Goal: Task Accomplishment & Management: Use online tool/utility

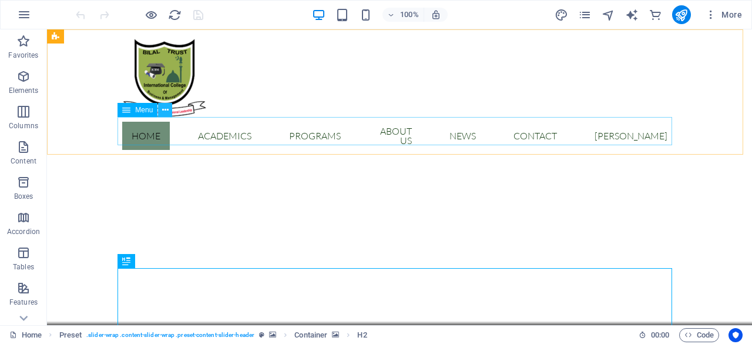
click at [166, 111] on icon at bounding box center [165, 110] width 6 height 12
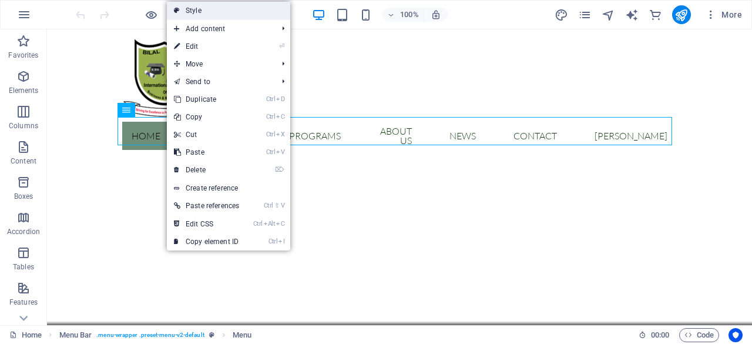
click at [253, 12] on link "Style" at bounding box center [228, 11] width 123 height 18
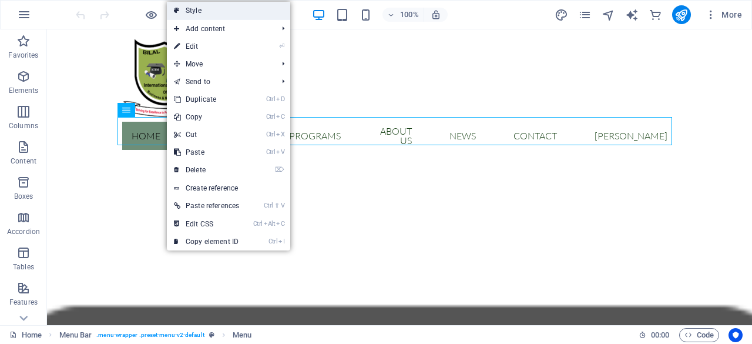
select select "rem"
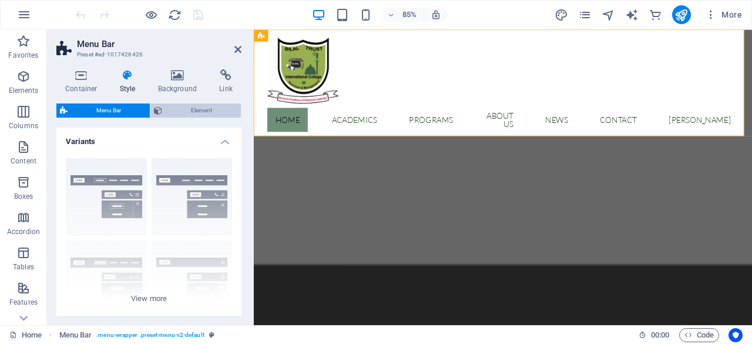
click at [206, 110] on span "Element" at bounding box center [202, 110] width 72 height 14
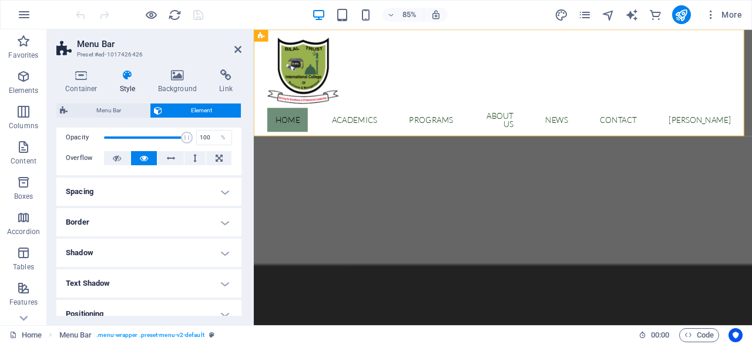
scroll to position [47, 0]
click at [220, 198] on h4 "Spacing" at bounding box center [148, 193] width 185 height 28
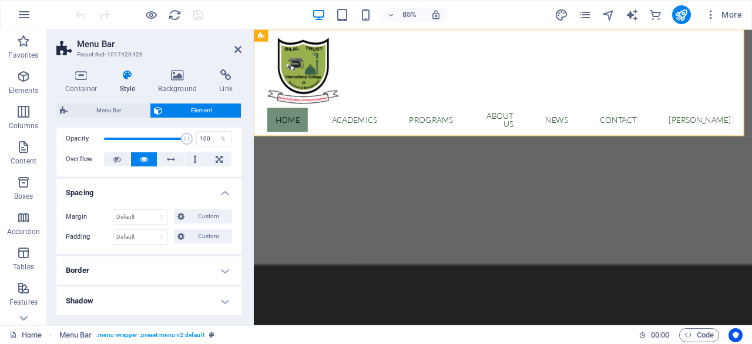
click at [222, 197] on h4 "Spacing" at bounding box center [148, 189] width 185 height 21
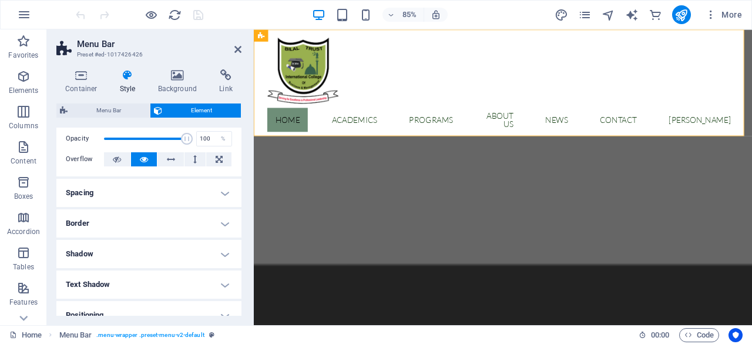
click at [223, 223] on h4 "Border" at bounding box center [148, 223] width 185 height 28
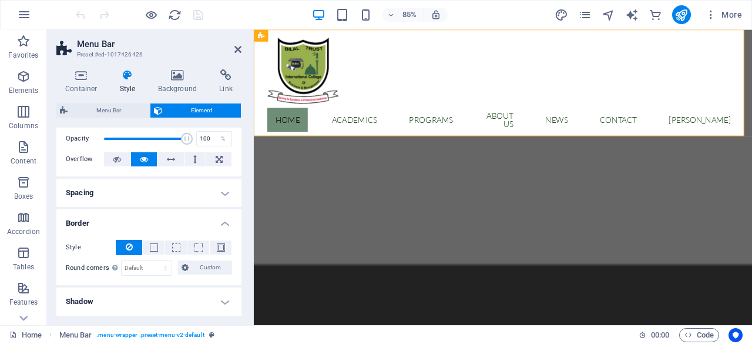
click at [223, 223] on h4 "Border" at bounding box center [148, 219] width 185 height 21
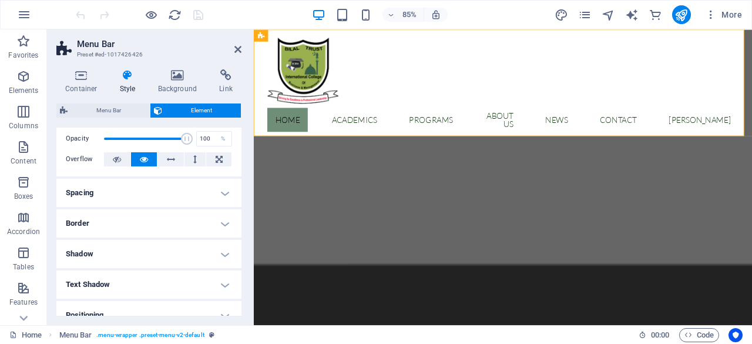
click at [226, 259] on h4 "Shadow" at bounding box center [148, 254] width 185 height 28
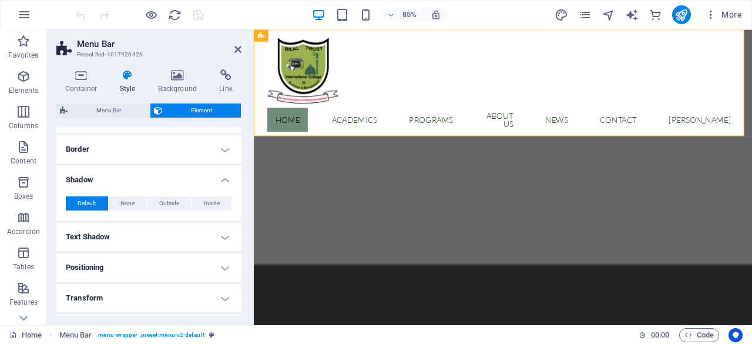
scroll to position [134, 0]
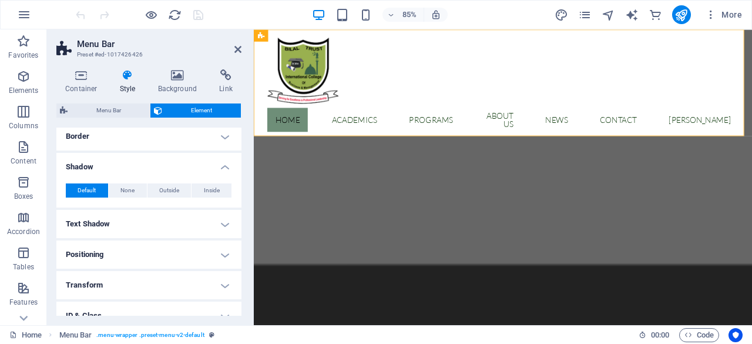
click at [226, 230] on h4 "Text Shadow" at bounding box center [148, 224] width 185 height 28
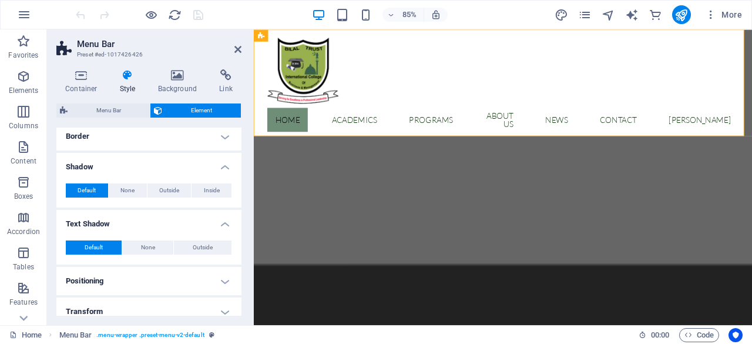
click at [226, 231] on div "Default None Outside Color X offset 0 px rem vh vw Y offset 0 px rem vh vw Blur…" at bounding box center [148, 248] width 185 height 34
click at [225, 226] on h4 "Text Shadow" at bounding box center [148, 220] width 185 height 21
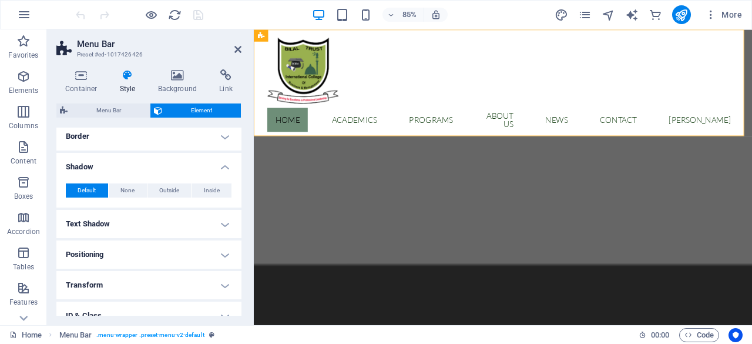
click at [228, 257] on h4 "Positioning" at bounding box center [148, 254] width 185 height 28
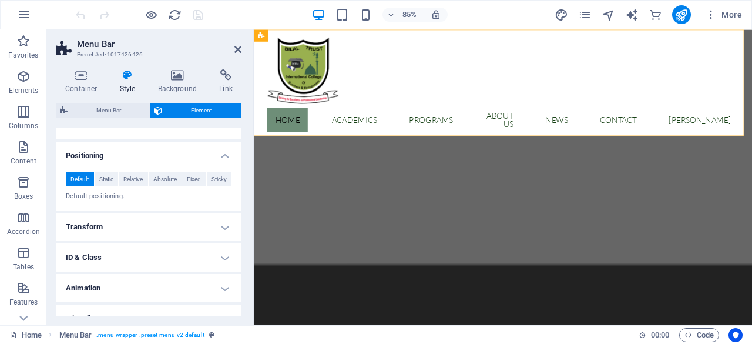
scroll to position [237, 0]
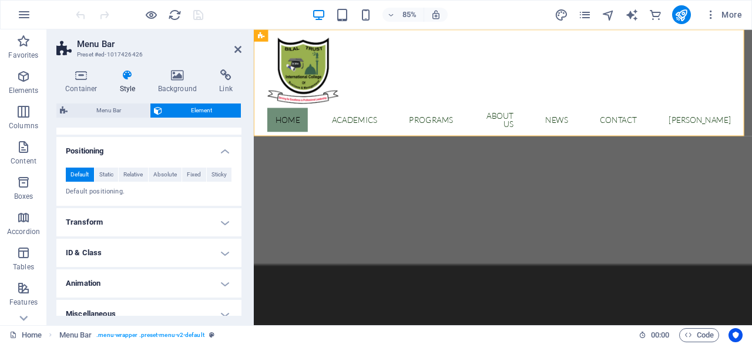
click at [221, 226] on h4 "Transform" at bounding box center [148, 222] width 185 height 28
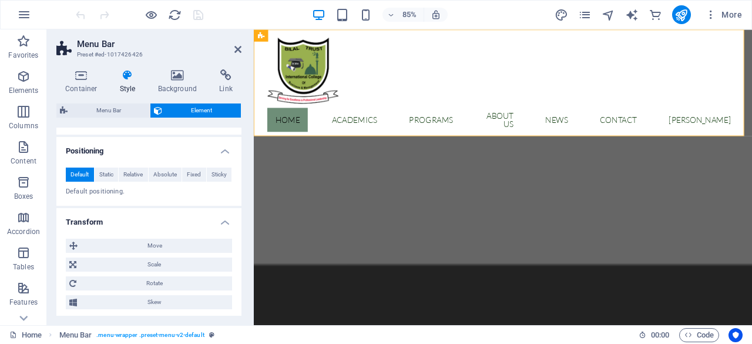
click at [221, 226] on h4 "Transform" at bounding box center [148, 218] width 185 height 21
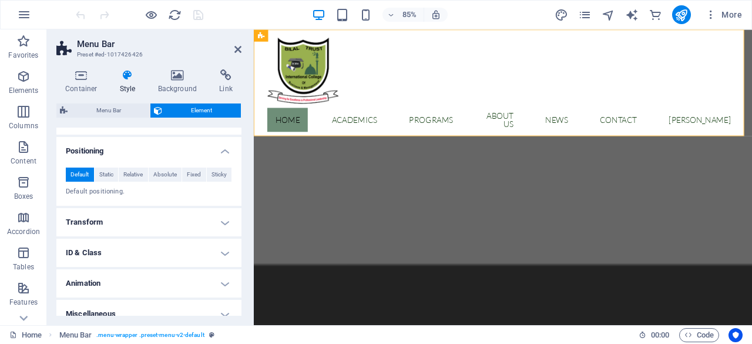
scroll to position [249, 0]
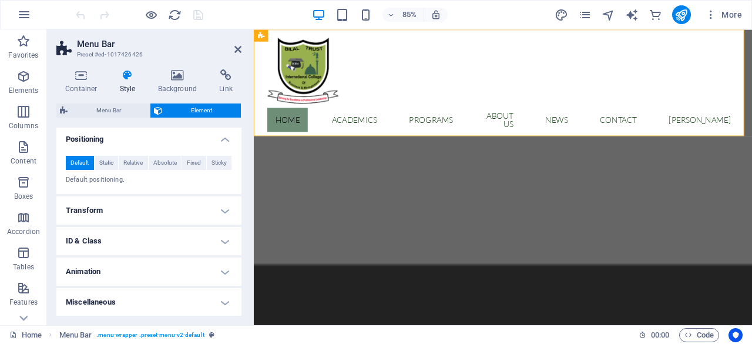
click at [222, 242] on h4 "ID & Class" at bounding box center [148, 241] width 185 height 28
click at [222, 242] on h4 "ID & Class" at bounding box center [148, 237] width 185 height 21
click at [223, 284] on h4 "Animation" at bounding box center [148, 271] width 185 height 28
click at [223, 284] on div "Copy Paste Preview" at bounding box center [149, 287] width 166 height 17
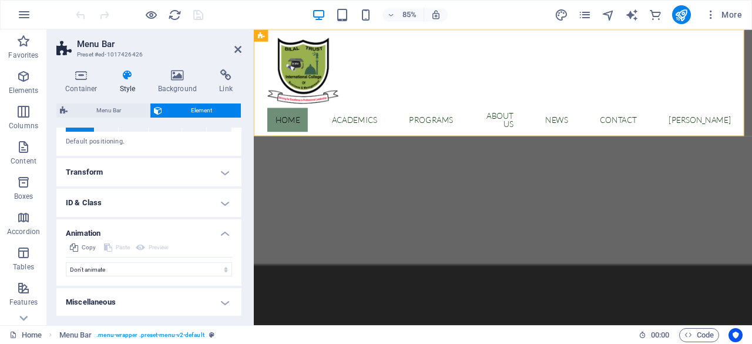
click at [223, 306] on h4 "Miscellaneous" at bounding box center [148, 302] width 185 height 28
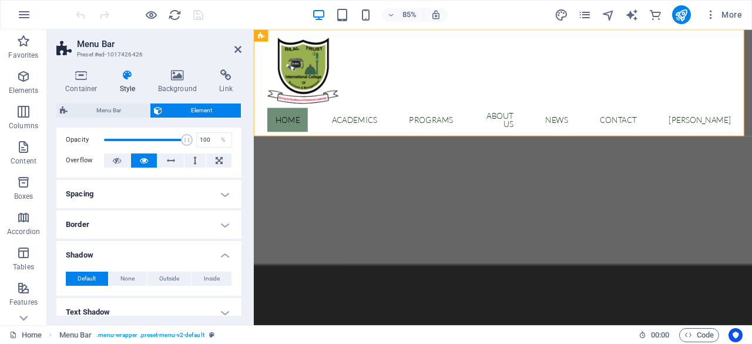
scroll to position [0, 0]
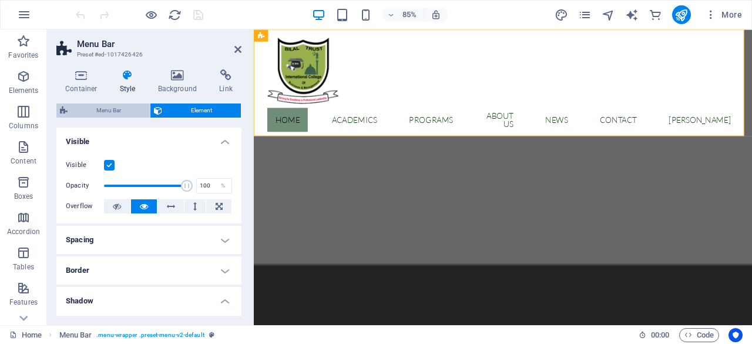
click at [108, 108] on span "Menu Bar" at bounding box center [108, 110] width 75 height 14
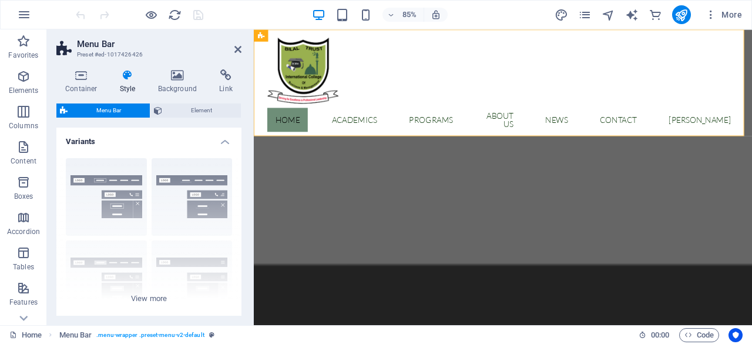
click at [126, 88] on h4 "Style" at bounding box center [130, 81] width 38 height 25
click at [185, 88] on h4 "Background" at bounding box center [180, 81] width 62 height 25
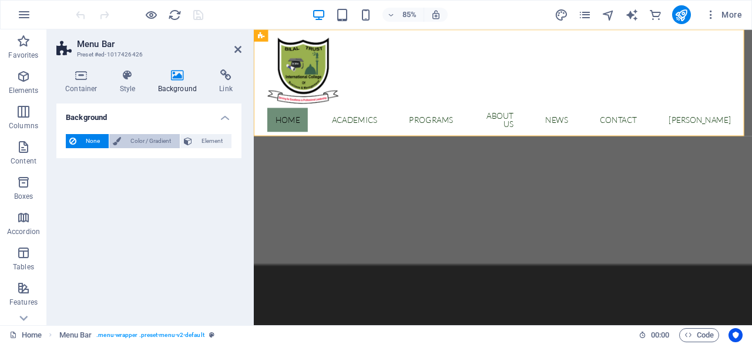
click at [148, 142] on span "Color / Gradient" at bounding box center [151, 141] width 52 height 14
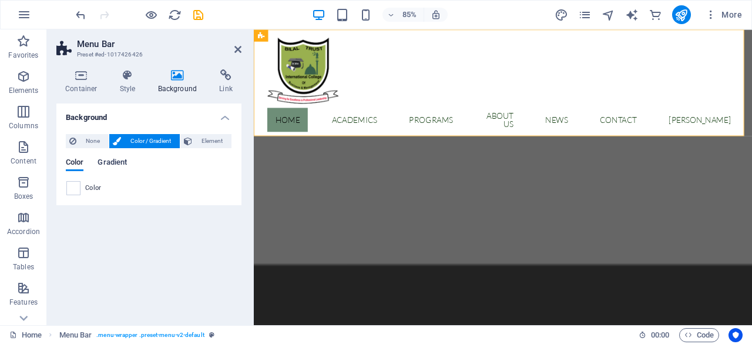
click at [115, 162] on span "Gradient" at bounding box center [112, 163] width 29 height 16
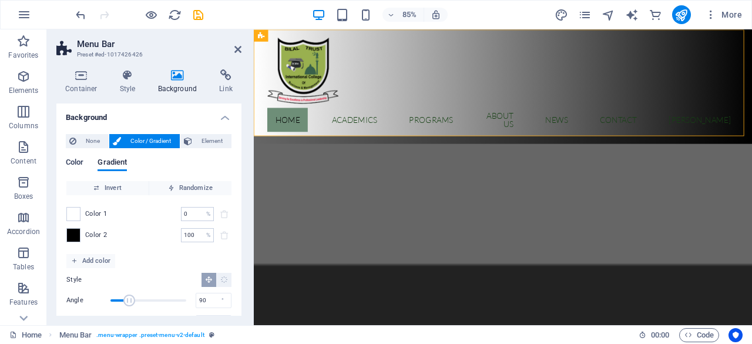
click at [74, 162] on span "Color" at bounding box center [75, 163] width 18 height 16
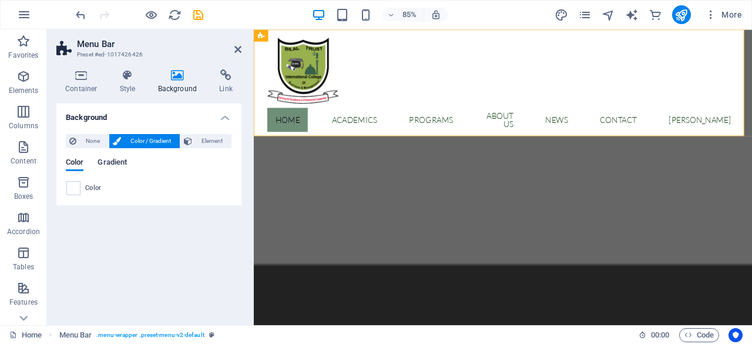
click at [112, 164] on span "Gradient" at bounding box center [112, 163] width 29 height 16
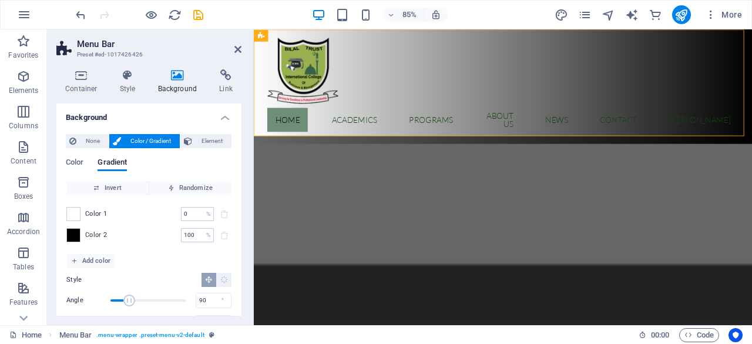
drag, startPoint x: 242, startPoint y: 180, endPoint x: 242, endPoint y: 255, distance: 75.2
click at [242, 255] on div "Container Style Background Link Size Height Default px rem % vh vw Min. height …" at bounding box center [149, 192] width 204 height 265
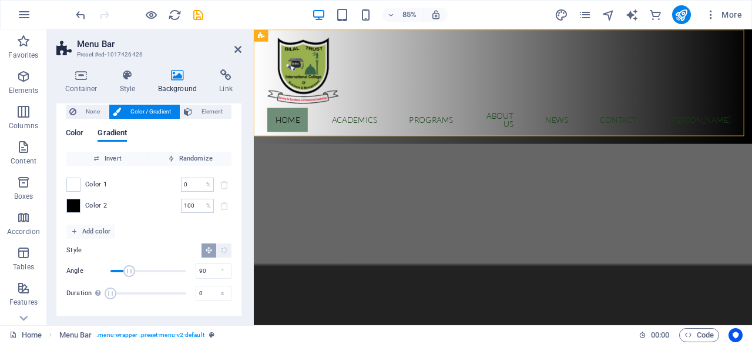
click at [74, 135] on span "Color" at bounding box center [75, 134] width 18 height 16
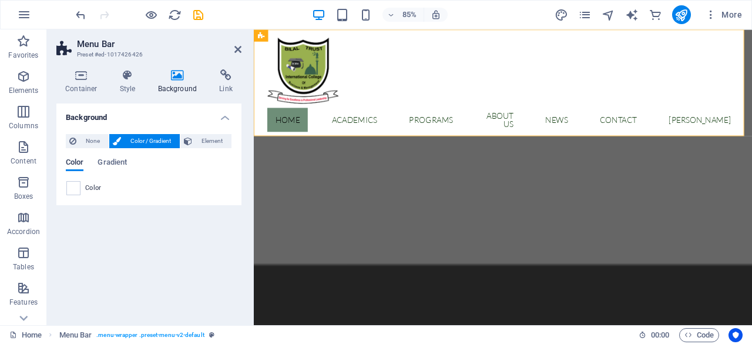
scroll to position [0, 0]
click at [128, 87] on h4 "Style" at bounding box center [130, 81] width 38 height 25
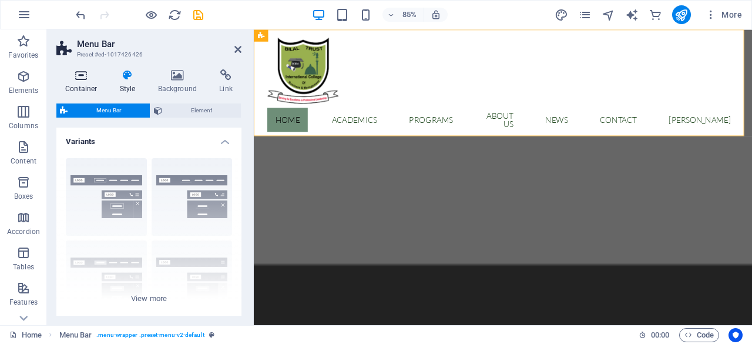
click at [82, 82] on h4 "Container" at bounding box center [83, 81] width 55 height 25
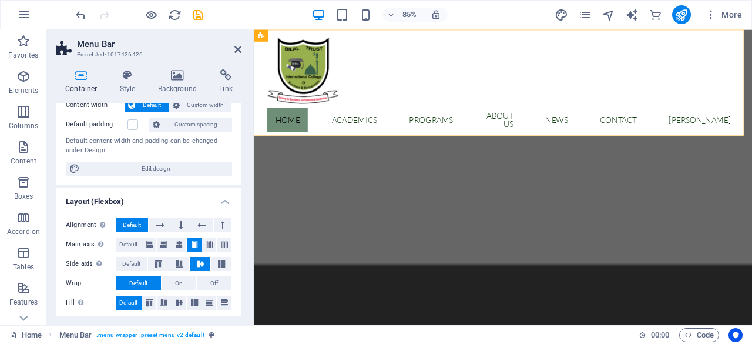
scroll to position [30, 0]
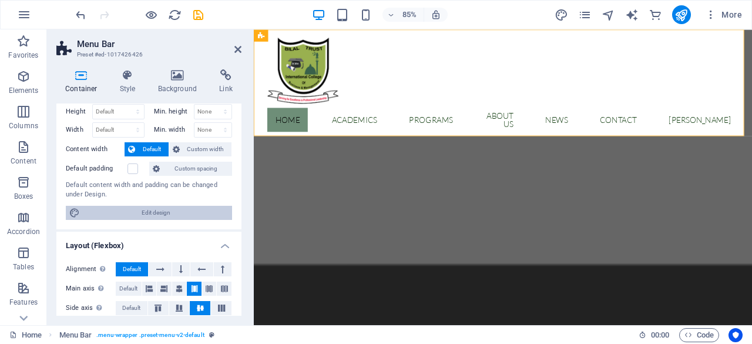
click at [177, 209] on span "Edit design" at bounding box center [155, 213] width 145 height 14
select select "rem"
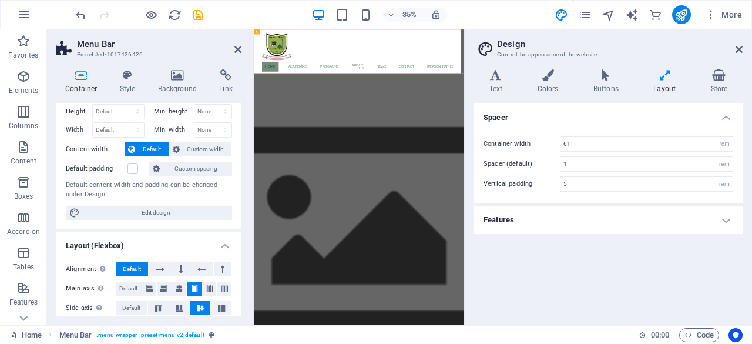
click at [544, 96] on div "Text Colors Buttons Layout Store Text Standard Bold Links Font color Font Lato …" at bounding box center [608, 192] width 269 height 246
click at [547, 85] on h4 "Colors" at bounding box center [551, 81] width 56 height 25
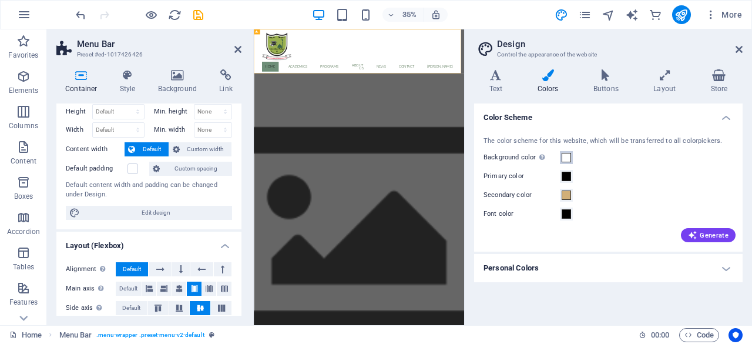
click at [566, 155] on span at bounding box center [566, 157] width 9 height 9
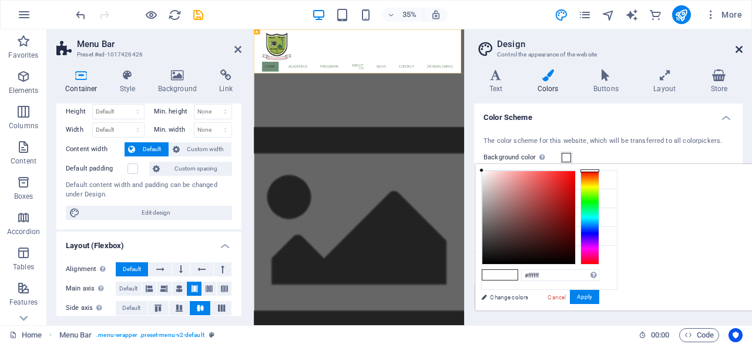
click at [739, 50] on icon at bounding box center [739, 49] width 7 height 9
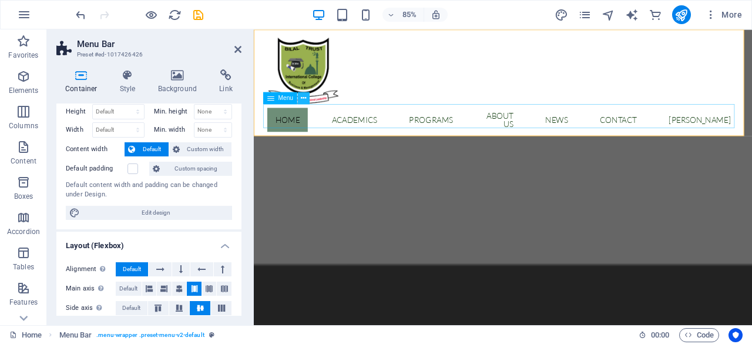
click at [304, 101] on icon at bounding box center [303, 98] width 5 height 11
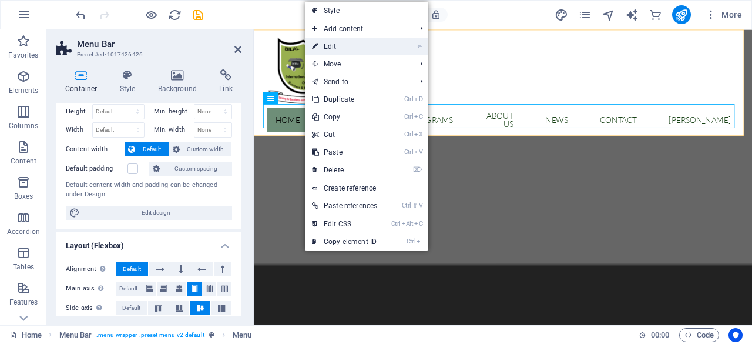
click at [349, 46] on link "⏎ Edit" at bounding box center [344, 47] width 79 height 18
select select
select select "1"
select select
select select "2"
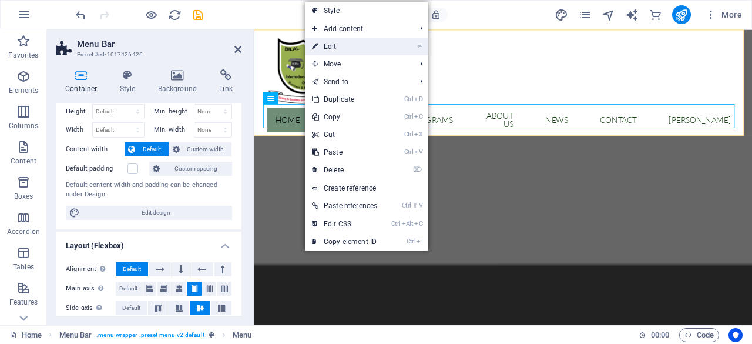
select select
select select "3"
select select
select select "4"
select select
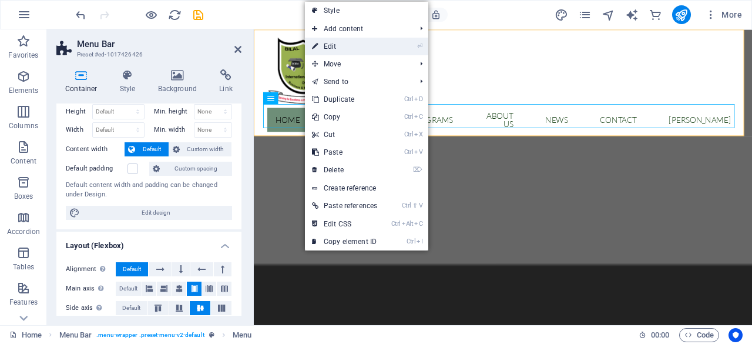
select select "5"
select select
select select "6"
select select
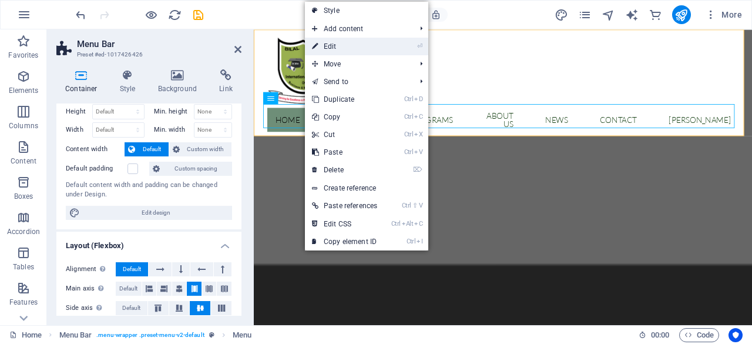
select select "external"
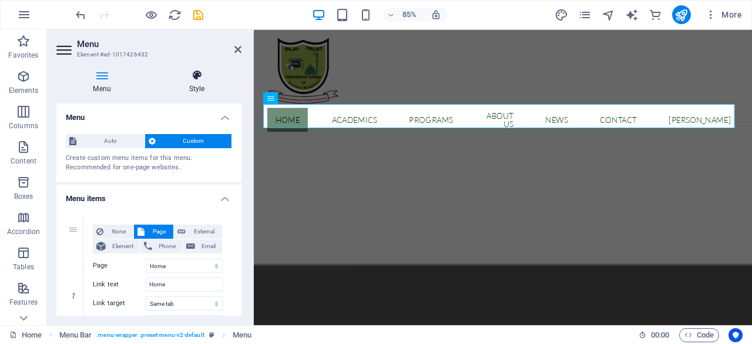
click at [203, 81] on icon at bounding box center [196, 75] width 89 height 12
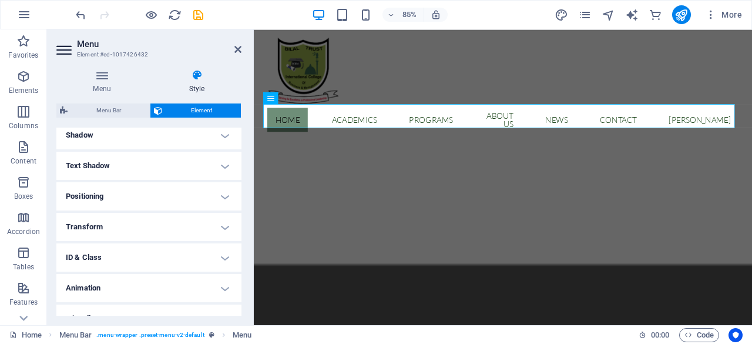
scroll to position [308, 0]
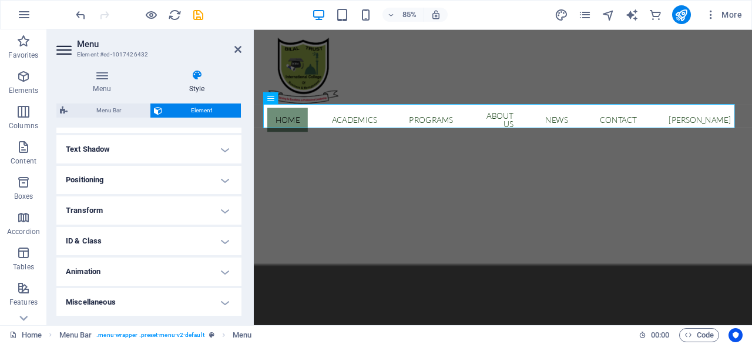
click at [237, 277] on h4 "Animation" at bounding box center [148, 271] width 185 height 28
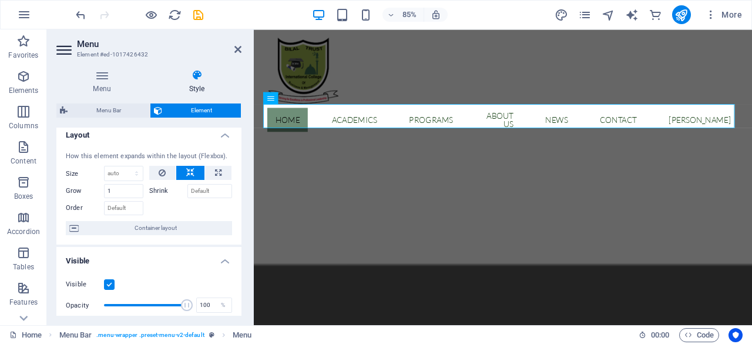
scroll to position [0, 0]
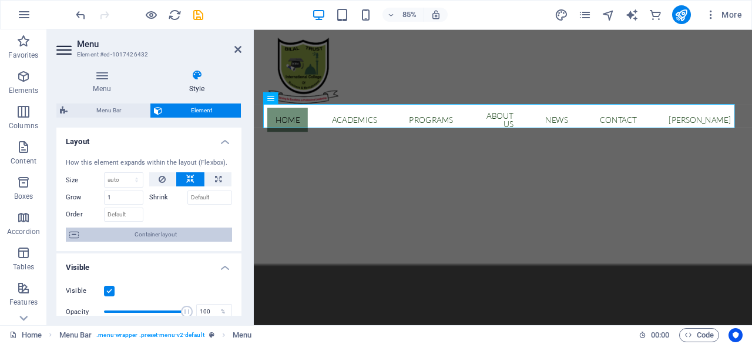
click at [141, 236] on span "Container layout" at bounding box center [155, 235] width 146 height 14
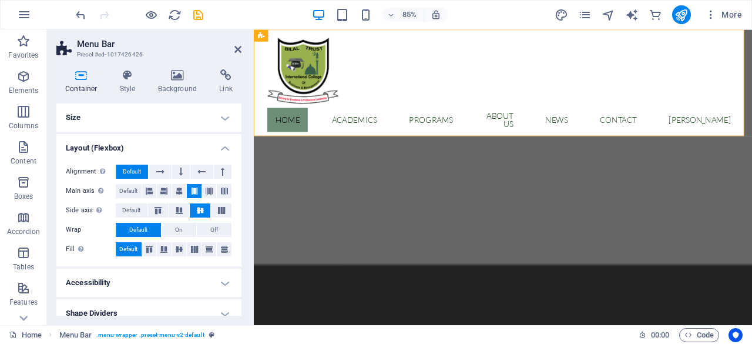
scroll to position [11, 0]
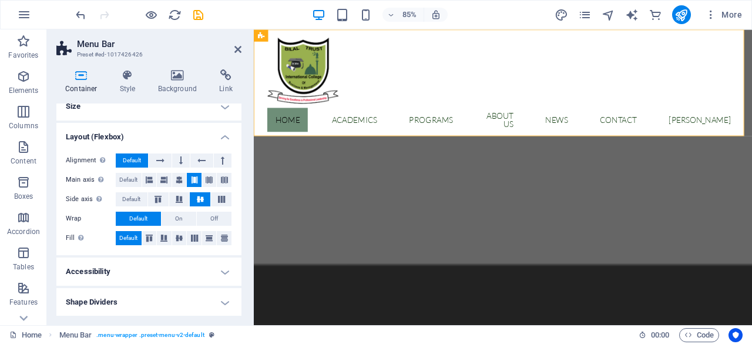
click at [220, 136] on h4 "Layout (Flexbox)" at bounding box center [148, 133] width 185 height 21
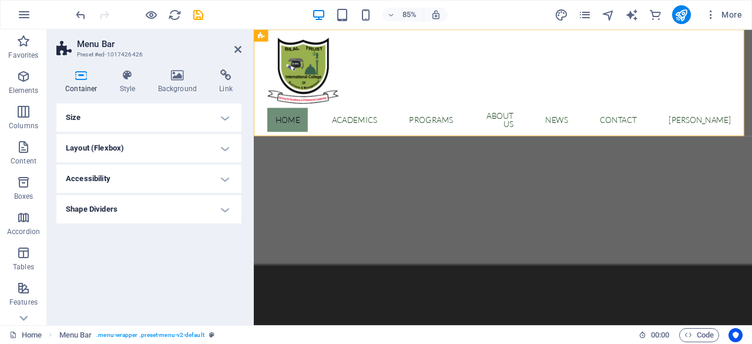
scroll to position [0, 0]
click at [128, 78] on icon at bounding box center [128, 75] width 34 height 12
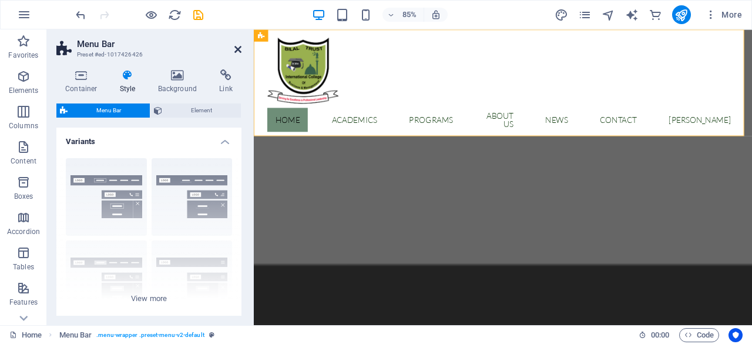
click at [241, 51] on icon at bounding box center [238, 49] width 7 height 9
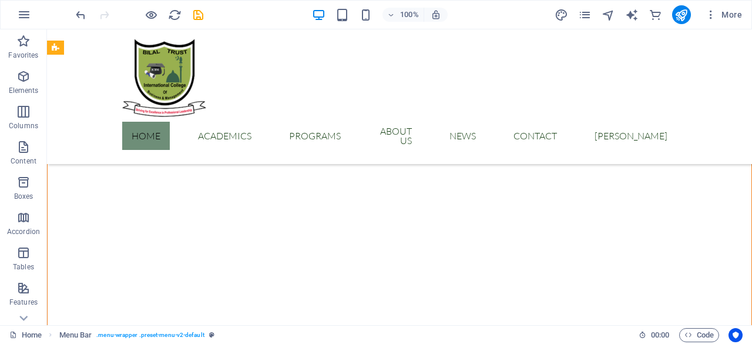
scroll to position [1973, 0]
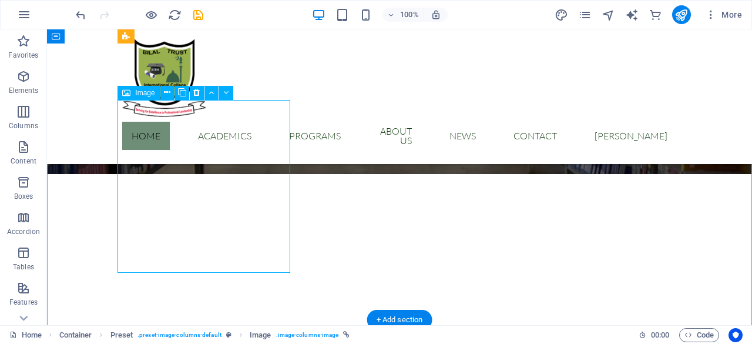
select select "%"
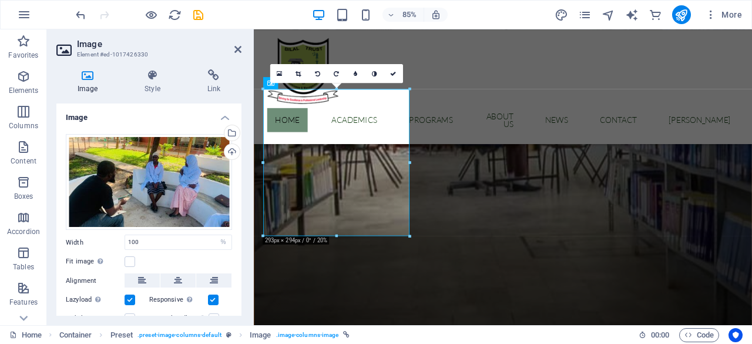
scroll to position [1914, 0]
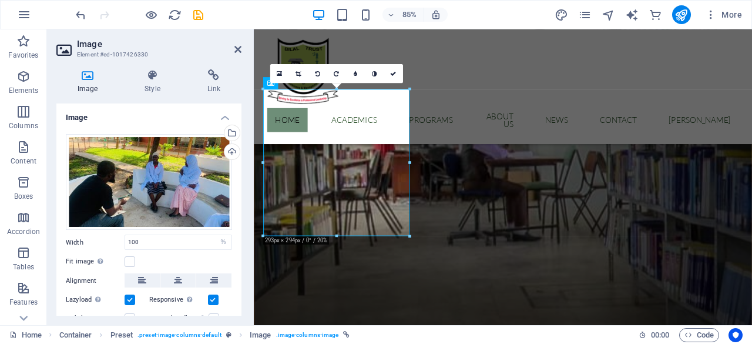
drag, startPoint x: 239, startPoint y: 247, endPoint x: 239, endPoint y: 271, distance: 23.5
click at [239, 271] on div "Image Drag files here, click to choose files or select files from Files or our …" at bounding box center [148, 209] width 185 height 212
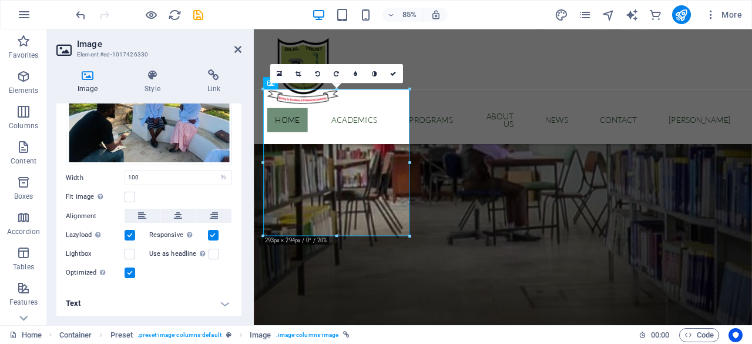
click at [223, 303] on h4 "Text" at bounding box center [148, 303] width 185 height 28
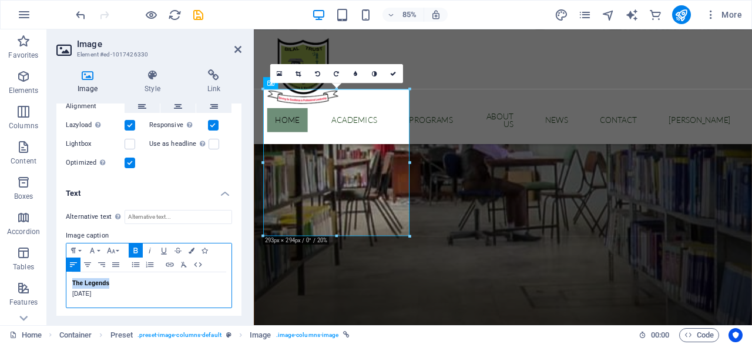
drag, startPoint x: 110, startPoint y: 279, endPoint x: 66, endPoint y: 279, distance: 44.1
click at [66, 279] on div "The Legends [DATE]" at bounding box center [148, 289] width 165 height 35
click at [122, 292] on p "[DATE]" at bounding box center [148, 294] width 153 height 11
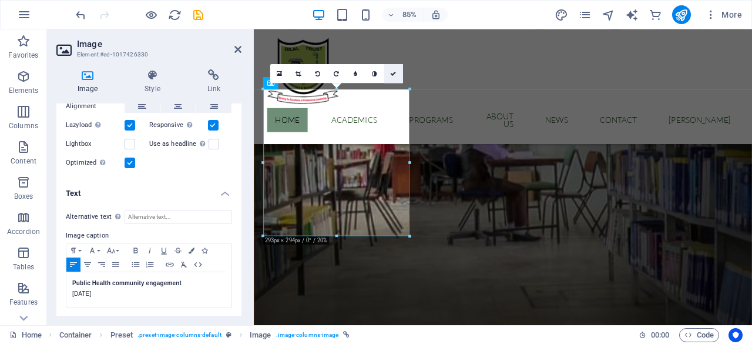
click at [394, 75] on icon at bounding box center [393, 74] width 6 height 6
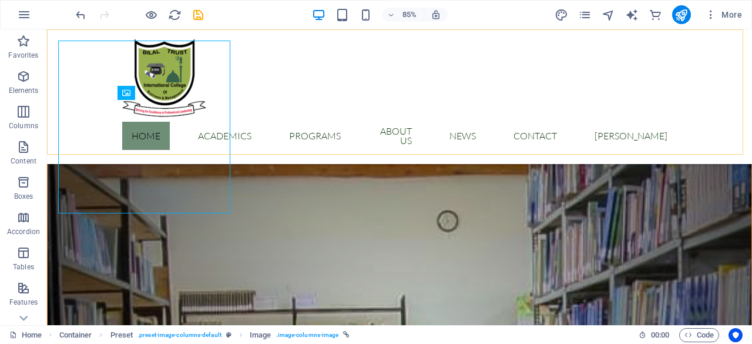
scroll to position [1973, 0]
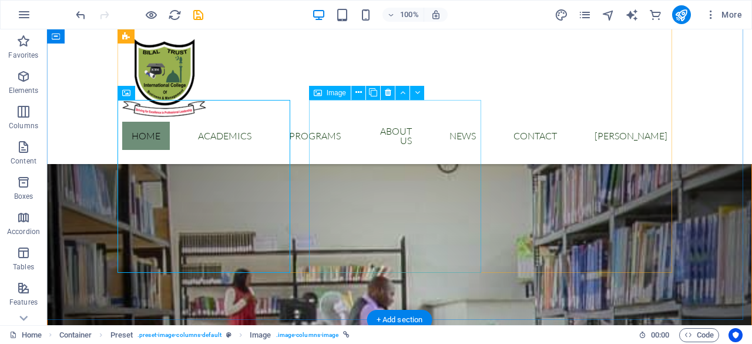
select select "%"
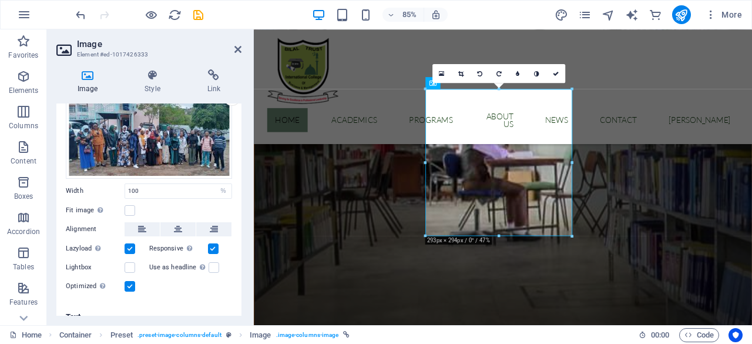
scroll to position [67, 0]
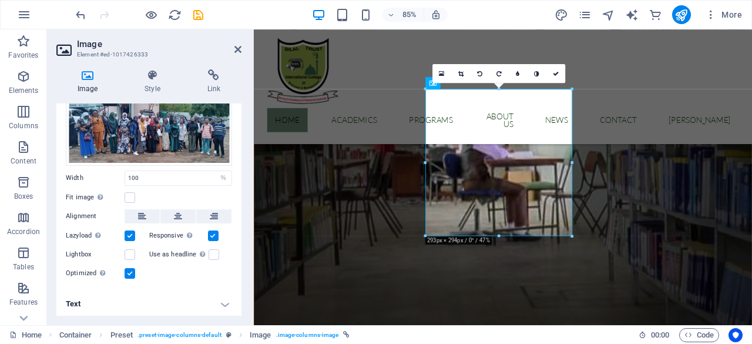
click at [227, 304] on h4 "Text" at bounding box center [148, 304] width 185 height 28
drag, startPoint x: 242, startPoint y: 246, endPoint x: 241, endPoint y: 280, distance: 33.5
click at [241, 280] on div "Image Style Link Image Drag files here, click to choose files or select files f…" at bounding box center [149, 192] width 204 height 265
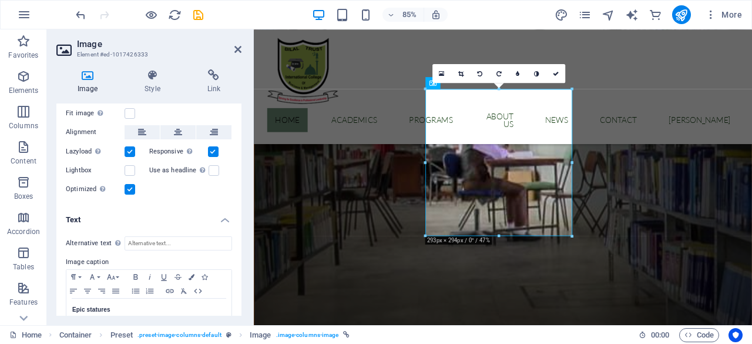
scroll to position [178, 0]
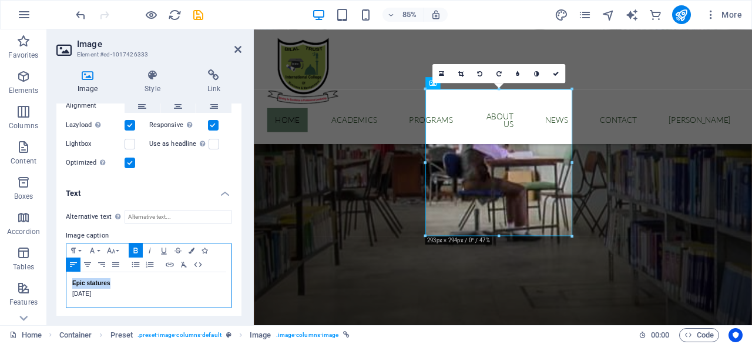
drag, startPoint x: 112, startPoint y: 285, endPoint x: 68, endPoint y: 280, distance: 43.7
click at [68, 280] on div "Epic statures [DATE]" at bounding box center [148, 289] width 165 height 35
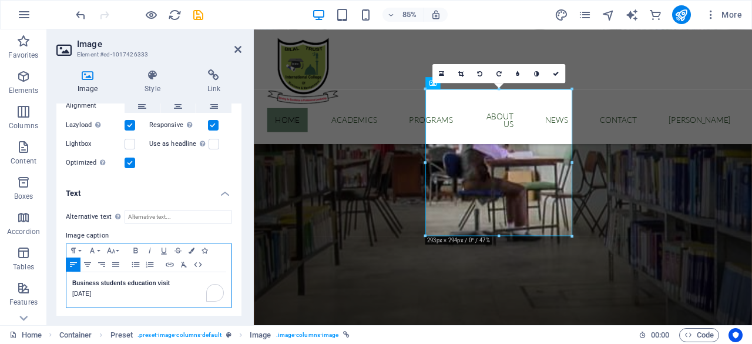
drag, startPoint x: 126, startPoint y: 293, endPoint x: 83, endPoint y: 293, distance: 42.9
click at [83, 293] on p "[DATE]" at bounding box center [148, 294] width 153 height 11
click at [124, 294] on p "[DATE]" at bounding box center [148, 294] width 153 height 11
click at [557, 72] on icon at bounding box center [556, 74] width 6 height 6
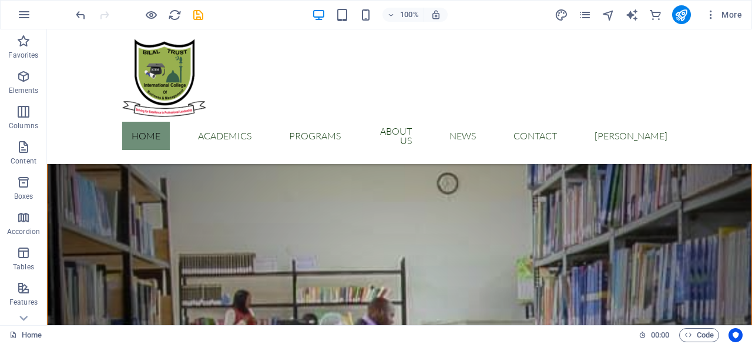
scroll to position [1955, 0]
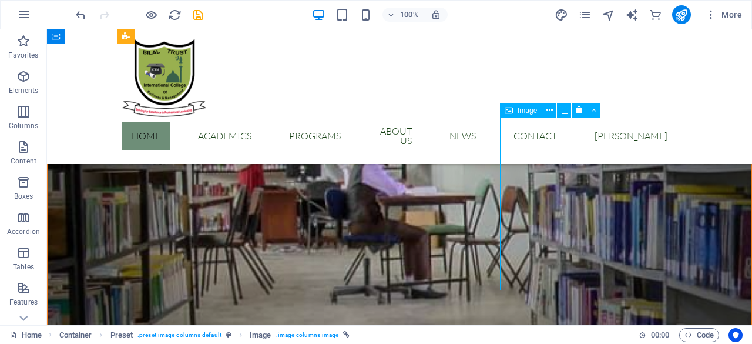
select select "%"
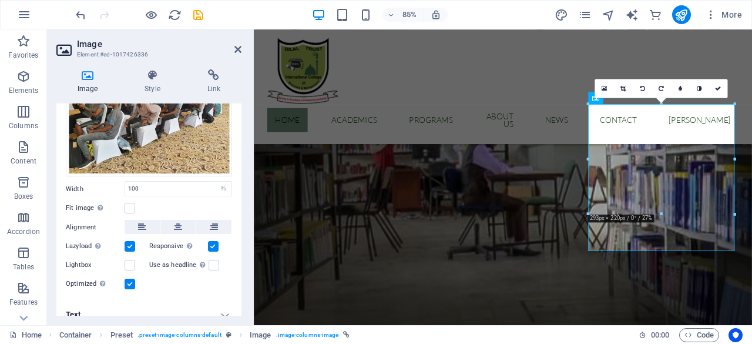
scroll to position [94, 0]
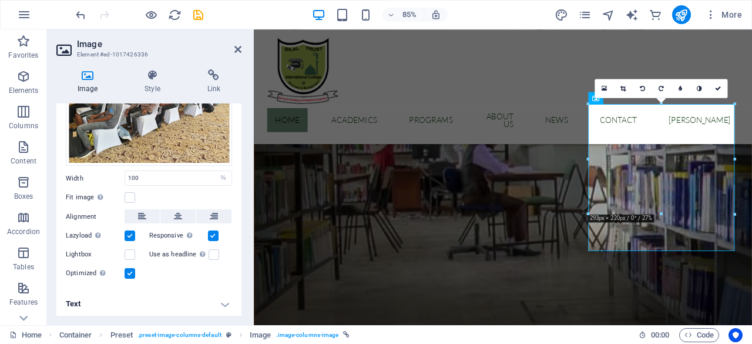
click at [220, 302] on h4 "Text" at bounding box center [148, 304] width 185 height 28
drag, startPoint x: 242, startPoint y: 250, endPoint x: 242, endPoint y: 299, distance: 48.8
click at [242, 300] on div "Image Style Link Image Drag files here, click to choose files or select files f…" at bounding box center [149, 192] width 204 height 265
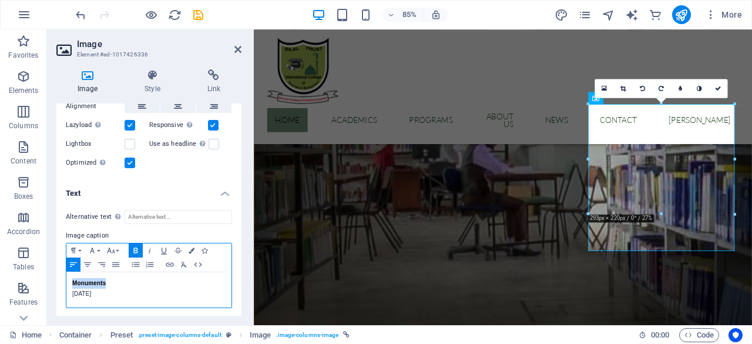
drag, startPoint x: 108, startPoint y: 279, endPoint x: 70, endPoint y: 273, distance: 38.1
click at [67, 273] on body "[DOMAIN_NAME] Home Favorites Elements Columns Content Boxes Accordion Tables Fe…" at bounding box center [376, 172] width 752 height 344
drag, startPoint x: 116, startPoint y: 290, endPoint x: 73, endPoint y: 288, distance: 43.6
click at [73, 289] on p "[DATE]" at bounding box center [148, 294] width 153 height 11
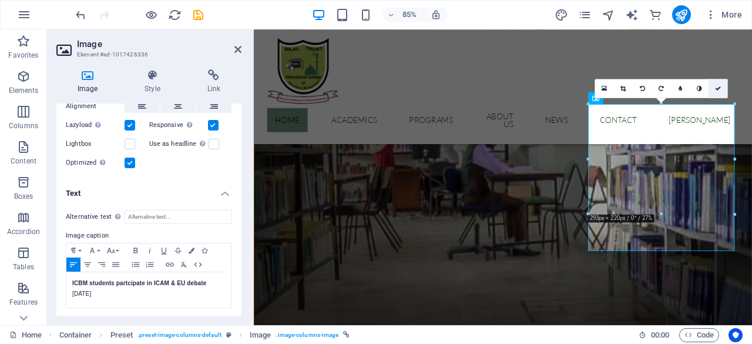
click at [718, 89] on icon at bounding box center [718, 89] width 6 height 6
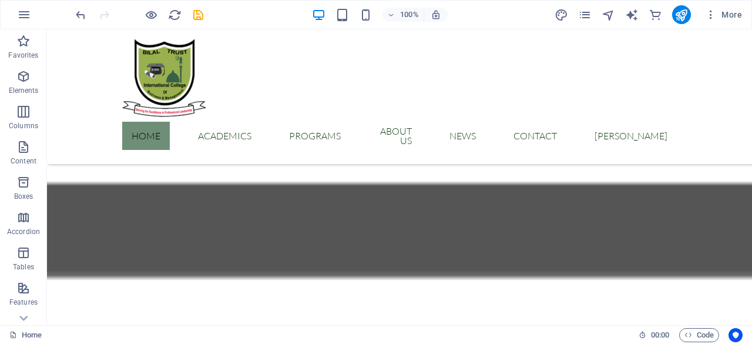
scroll to position [0, 0]
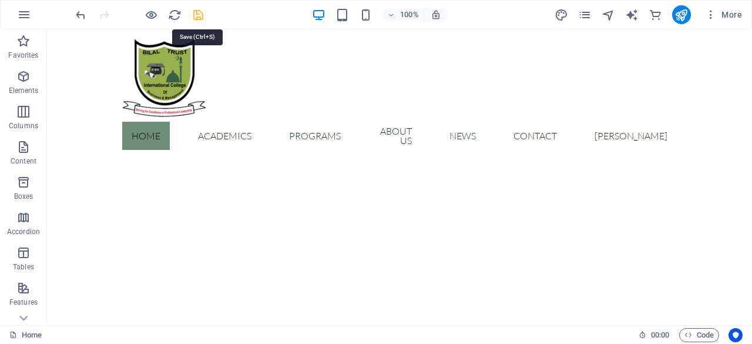
click at [198, 15] on icon "save" at bounding box center [199, 15] width 14 height 14
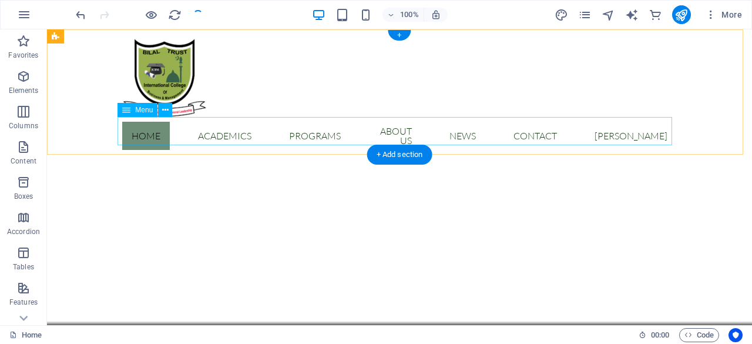
click at [270, 128] on nav "Home Academics Faculties & Departments programs About us News Contact [PERSON_N…" at bounding box center [399, 136] width 555 height 38
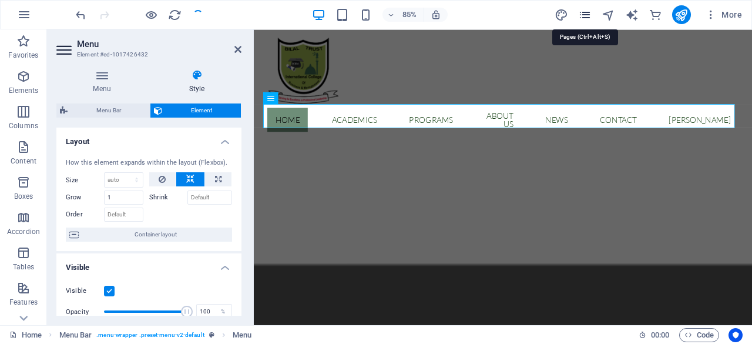
click at [587, 16] on icon "pages" at bounding box center [585, 15] width 14 height 14
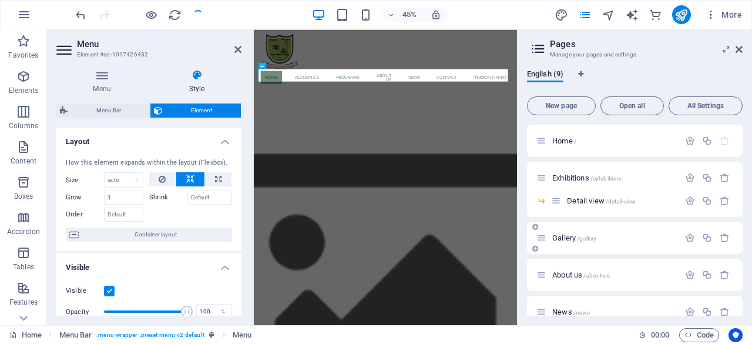
drag, startPoint x: 740, startPoint y: 226, endPoint x: 740, endPoint y: 243, distance: 16.5
click at [740, 243] on div "Gallery /gallery" at bounding box center [635, 238] width 216 height 32
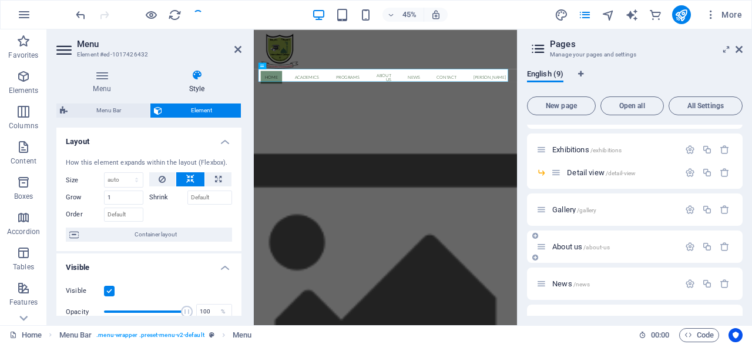
click at [604, 247] on span "/about-us" at bounding box center [597, 247] width 26 height 6
